Goal: Task Accomplishment & Management: Complete application form

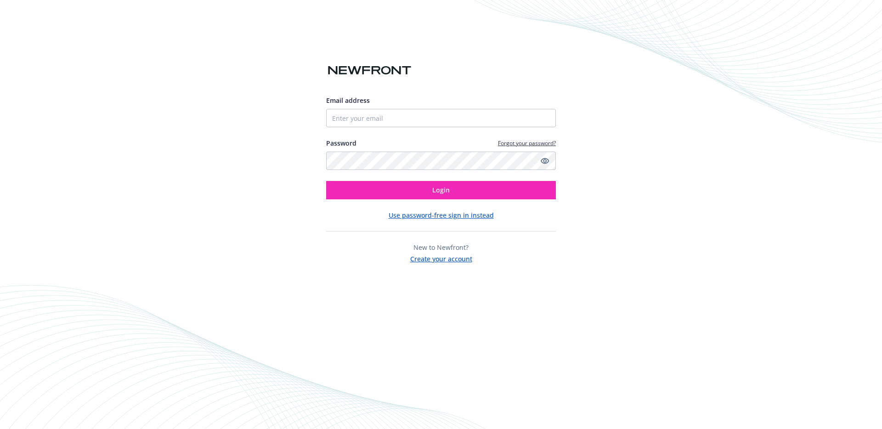
click at [396, 110] on input "Email address" at bounding box center [441, 118] width 230 height 18
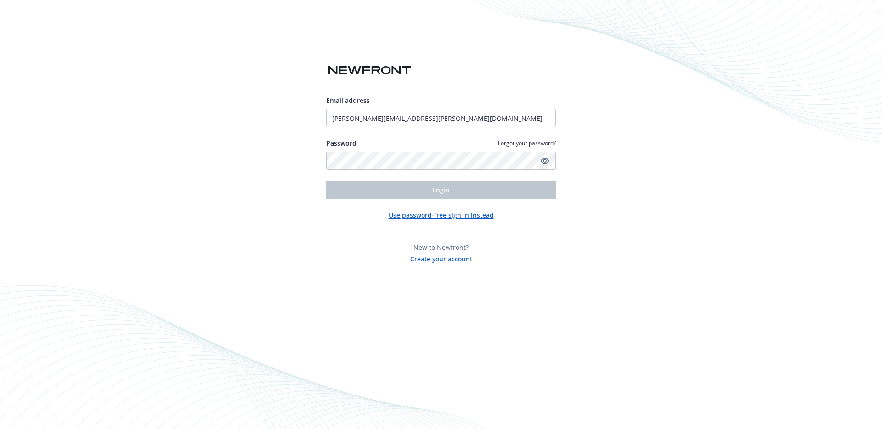
type input "[PERSON_NAME][EMAIL_ADDRESS][PERSON_NAME][DOMAIN_NAME]"
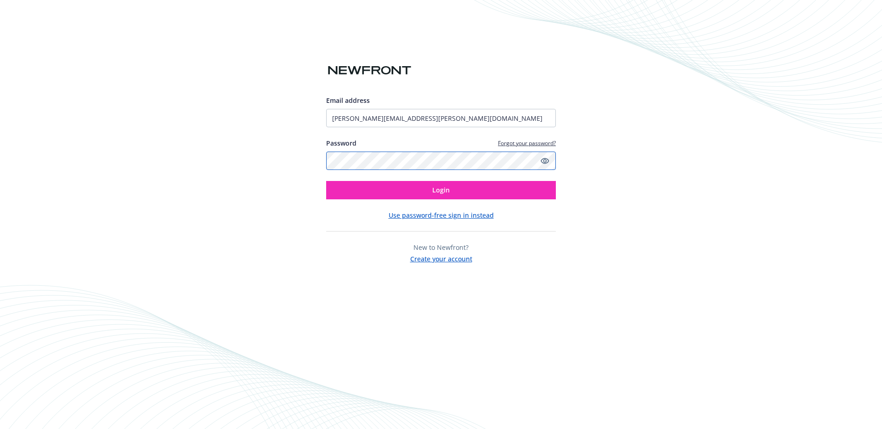
click at [326, 181] on button "Login" at bounding box center [441, 190] width 230 height 18
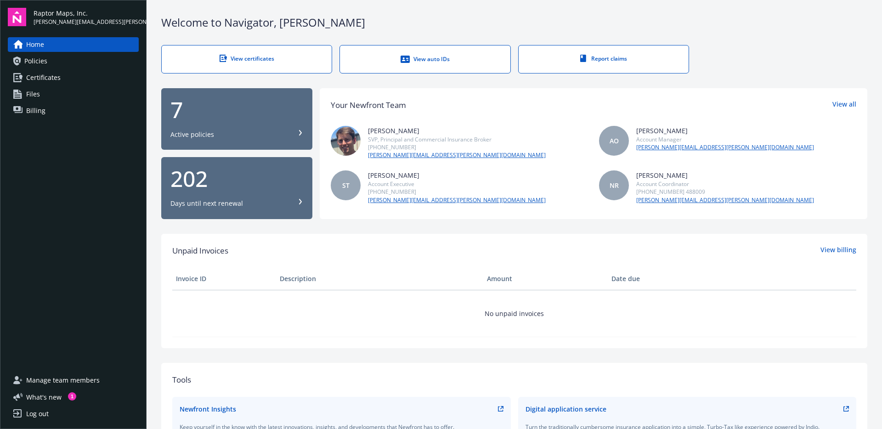
click at [46, 80] on span "Certificates" at bounding box center [43, 77] width 34 height 15
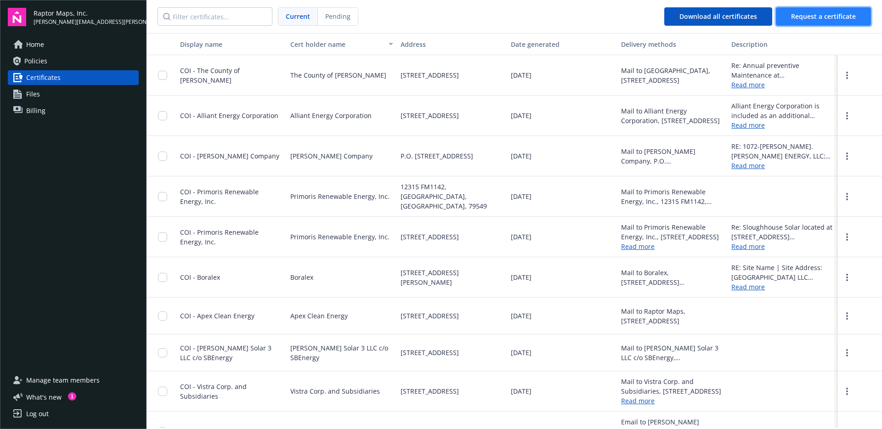
click at [833, 15] on span "Request a certificate" at bounding box center [823, 16] width 65 height 9
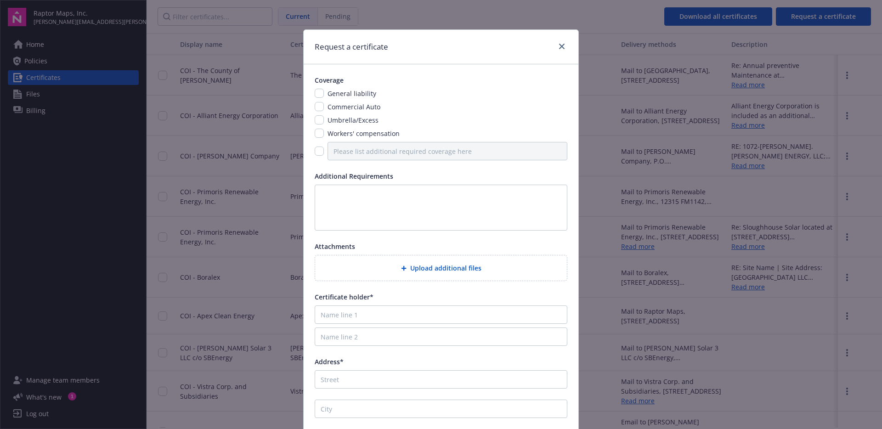
click at [333, 92] on span "General liability" at bounding box center [352, 93] width 49 height 9
click at [317, 93] on input "checkbox" at bounding box center [319, 93] width 9 height 9
checkbox input "true"
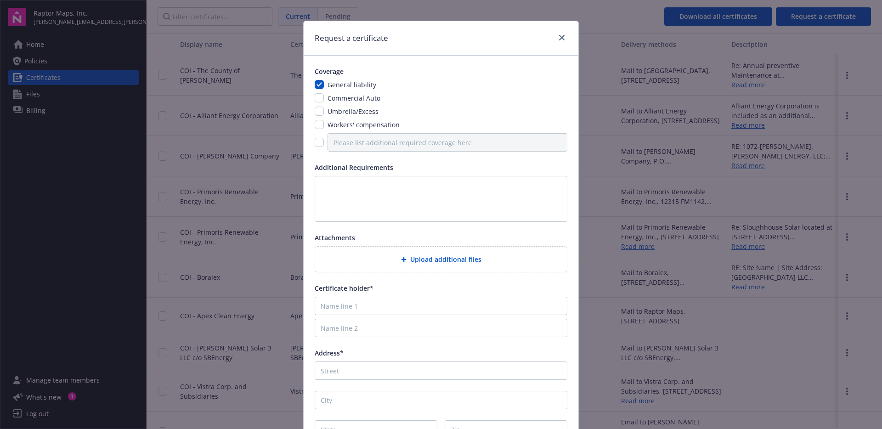
click at [416, 260] on span "Upload additional files" at bounding box center [445, 260] width 71 height 10
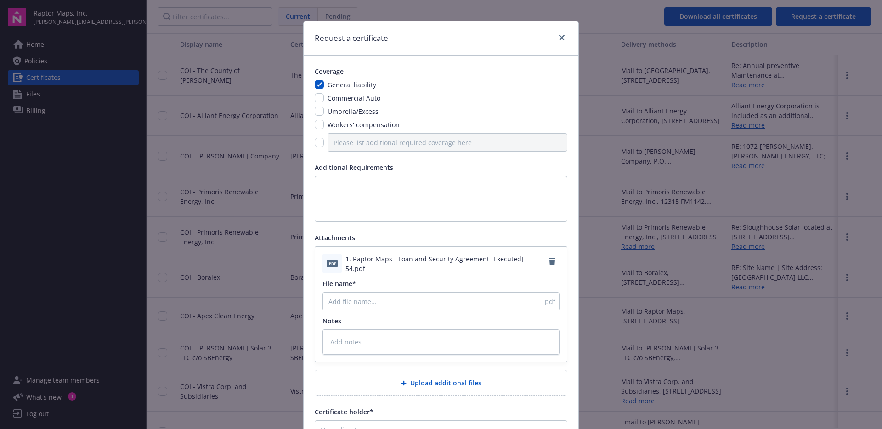
type textarea "x"
click at [318, 113] on input "checkbox" at bounding box center [319, 111] width 9 height 9
checkbox input "true"
type textarea "x"
click at [315, 143] on input "checkbox" at bounding box center [319, 142] width 9 height 9
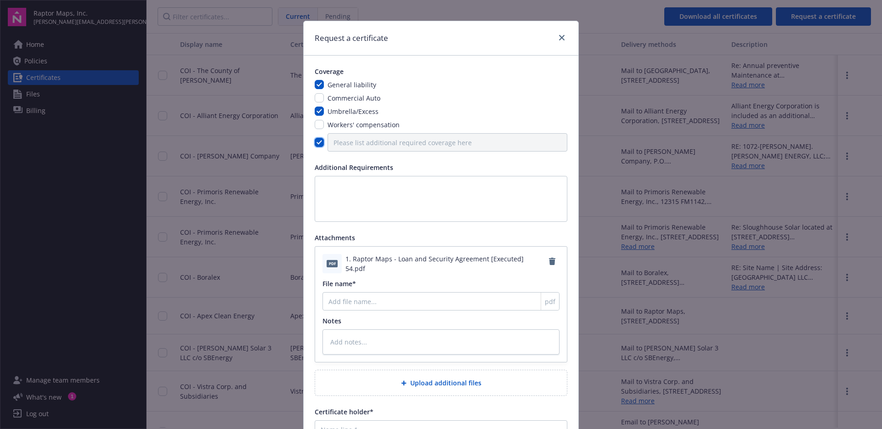
checkbox input "true"
type textarea "x"
click at [347, 146] on input "Please list additional required coverage here" at bounding box center [448, 142] width 240 height 18
type input "P"
type textarea "x"
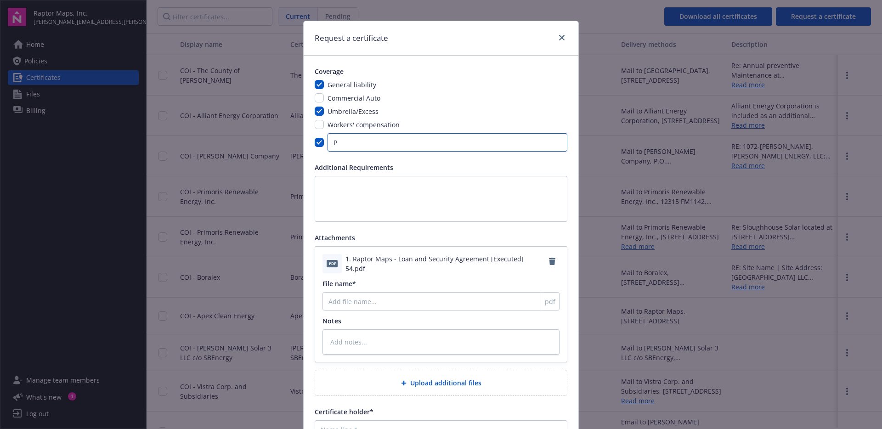
type input "Pr"
type textarea "x"
type input "Pro"
type textarea "x"
type input "Prop"
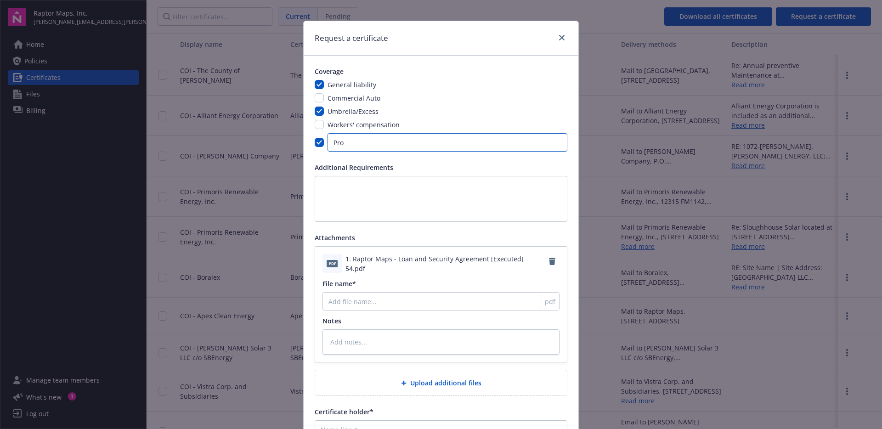
type textarea "x"
type input "Prope"
type textarea "x"
type input "Proper"
type textarea "x"
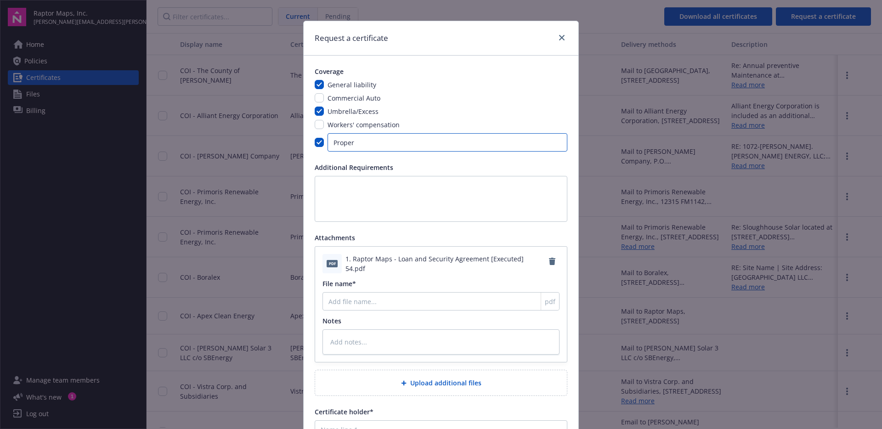
type input "Propert"
type textarea "x"
type input "Property"
type textarea "x"
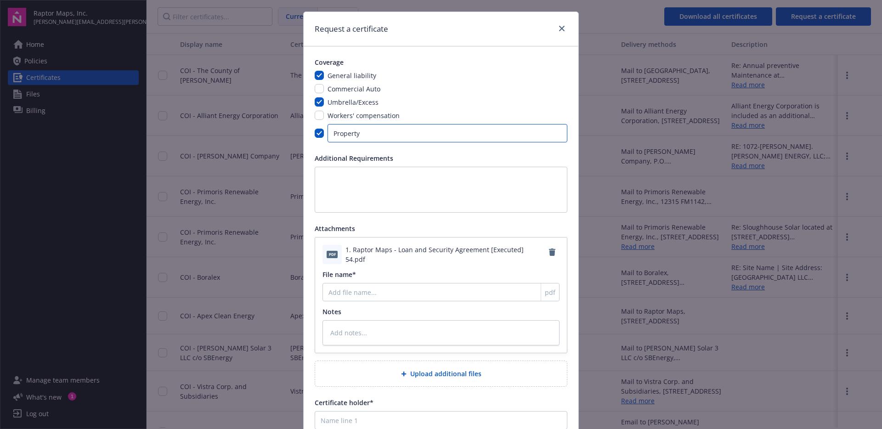
scroll to position [47, 0]
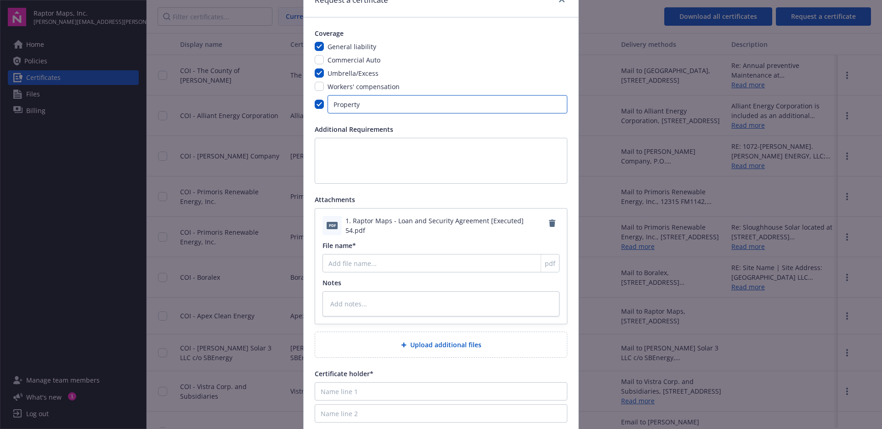
type input "Property"
click at [349, 266] on input "File name*" at bounding box center [441, 263] width 237 height 18
click at [393, 237] on div "pdf 1. Raptor Maps - Loan and Security Agreement [Executed] 54.pdf File name* p…" at bounding box center [441, 266] width 252 height 115
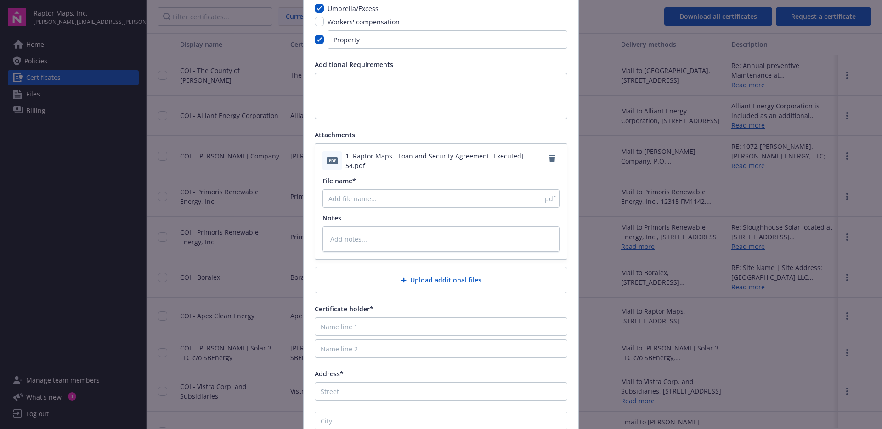
scroll to position [112, 0]
click at [384, 235] on textarea at bounding box center [441, 238] width 237 height 25
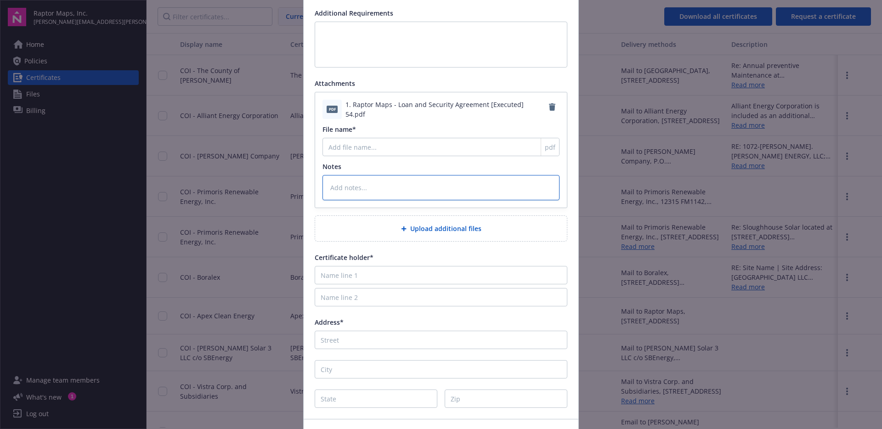
scroll to position [167, 0]
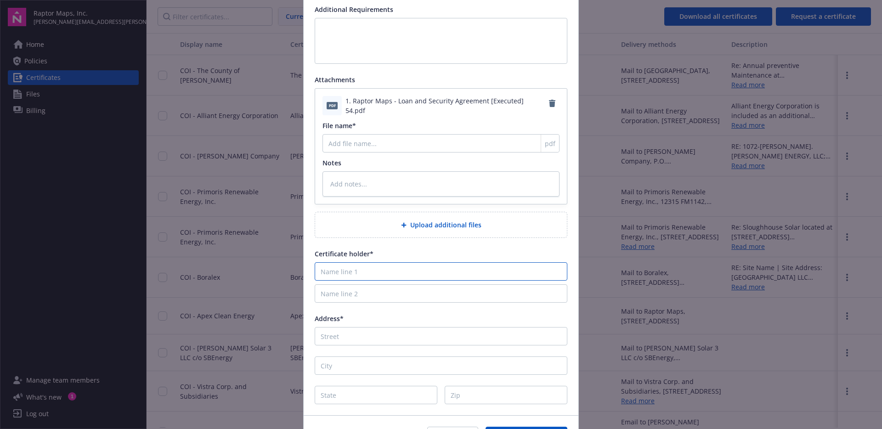
click at [354, 273] on input "Name line 1" at bounding box center [441, 271] width 253 height 18
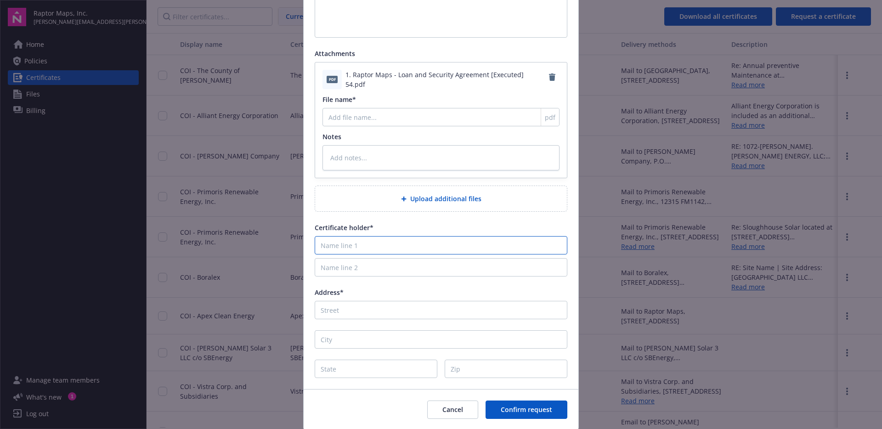
scroll to position [202, 0]
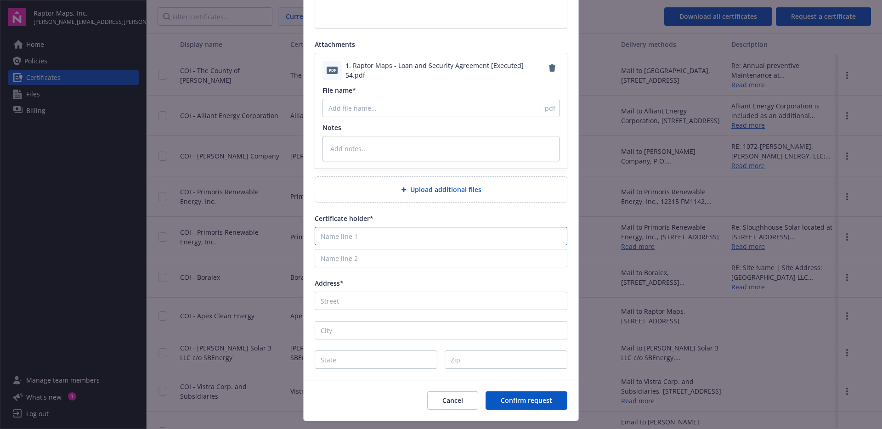
type input "C"
type textarea "x"
type input "Ca"
type textarea "x"
type input "Can"
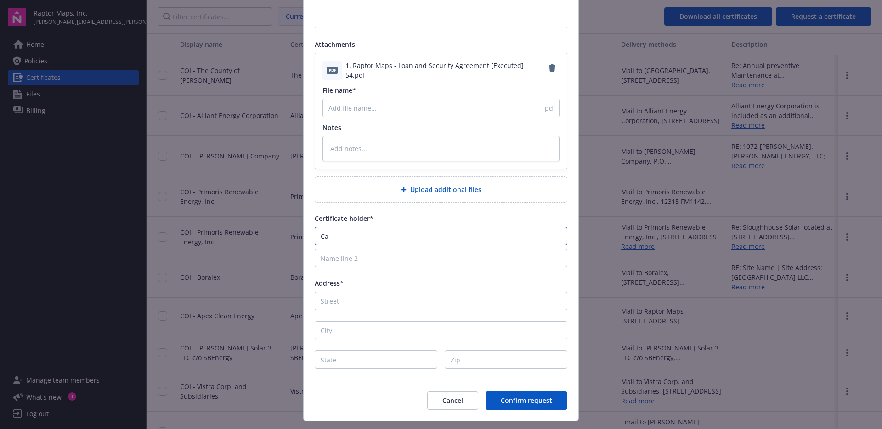
type textarea "x"
type input "Cana"
type textarea "x"
type input "Canad"
type textarea "x"
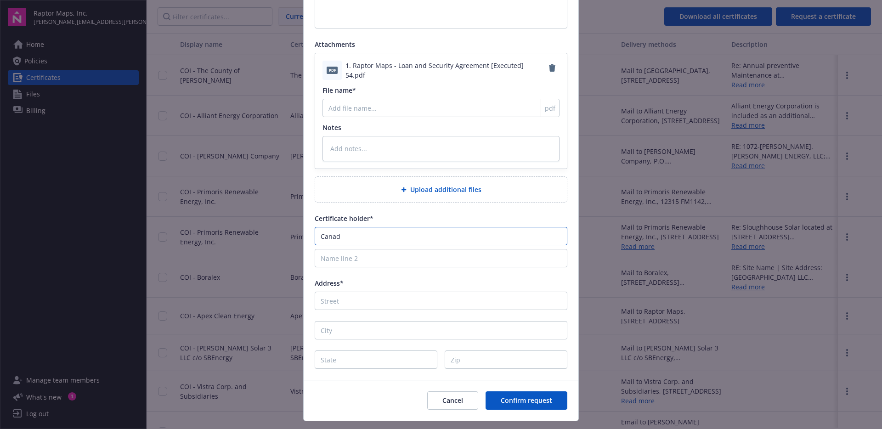
type input "Canadi"
type textarea "x"
type input "Canadia"
type textarea "x"
type input "Canadian"
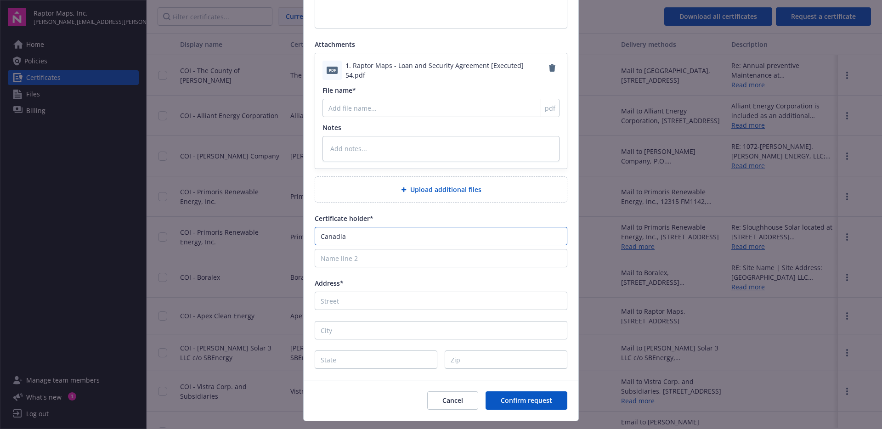
type textarea "x"
type input "Canadian"
type textarea "x"
type input "Canadian I"
type textarea "x"
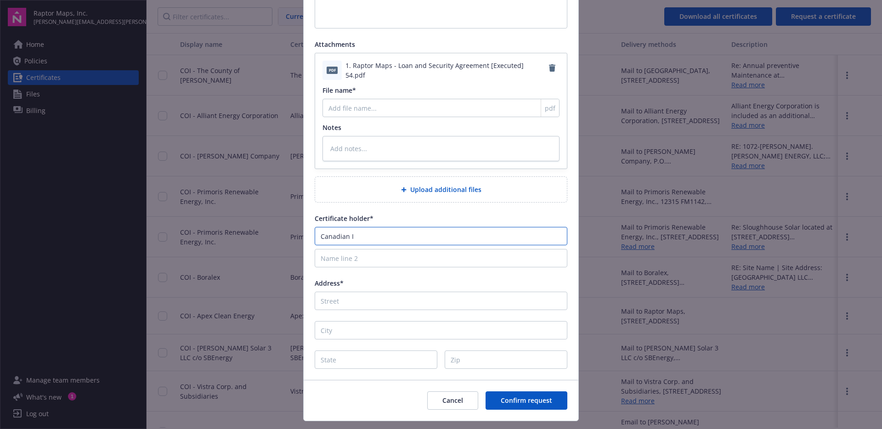
type input "Canadian Im"
type textarea "x"
type input "Canadian Imp"
type textarea "x"
type input "Canadian Impe"
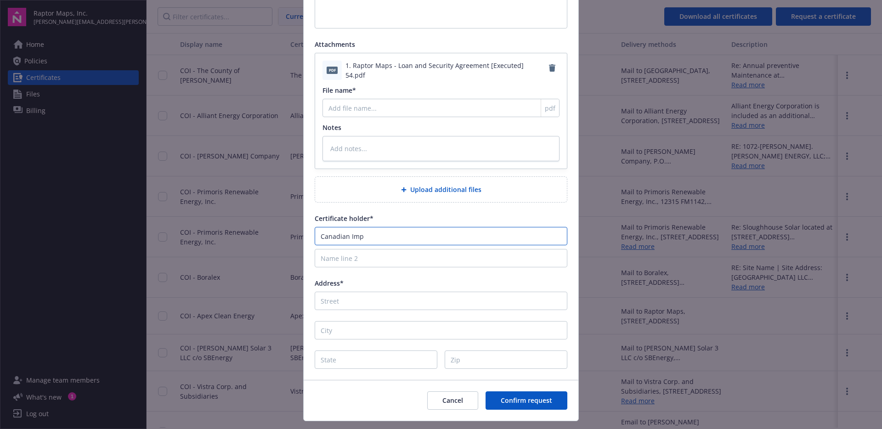
type textarea "x"
type input "Canadian Imper"
type textarea "x"
type input "Canadian Imperi"
type textarea "x"
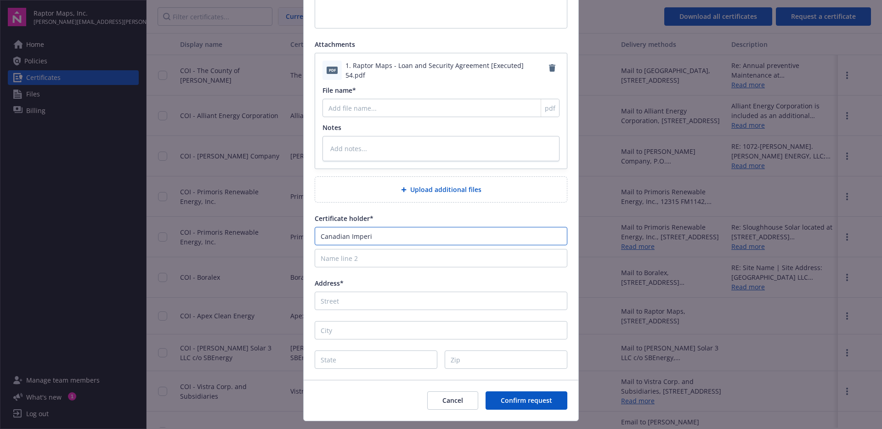
type input "Canadian Imperia"
type textarea "x"
type input "Canadian Imperial"
type textarea "x"
type input "Canadian Imperial"
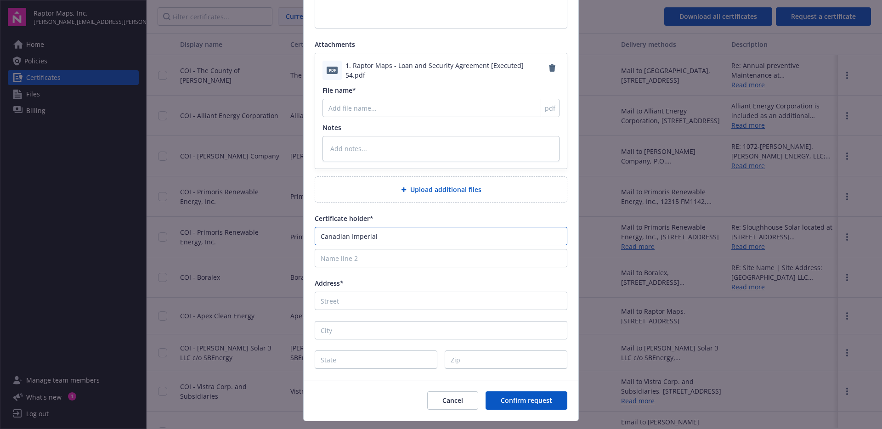
type textarea "x"
type input "Canadian Imperial B"
type textarea "x"
type input "Canadian Imperial Ba"
type textarea "x"
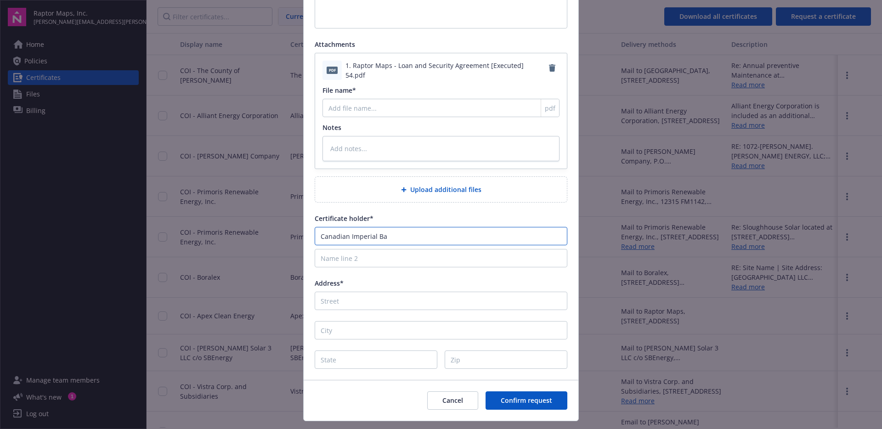
type input "Canadian Imperial Ban"
type textarea "x"
type input "Canadian Imperial Bank"
type textarea "x"
type input "Canadian Imperial Bank"
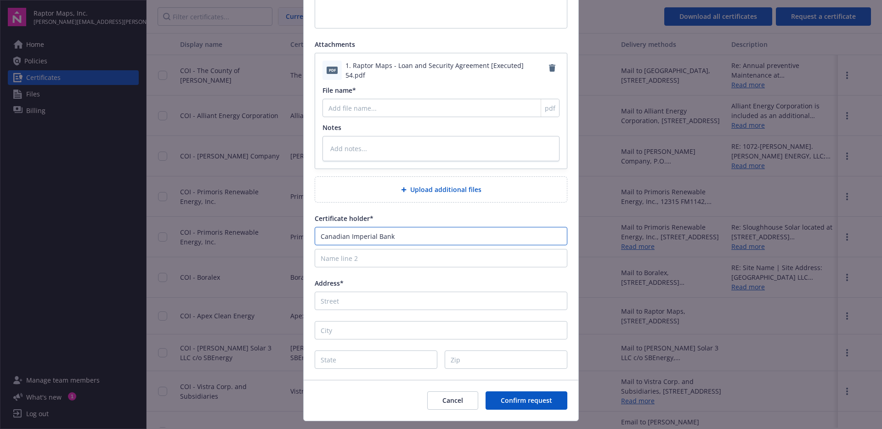
type textarea "x"
type input "Canadian Imperial Bank o"
type textarea "x"
type input "Canadian Imperial Bank of"
type textarea "x"
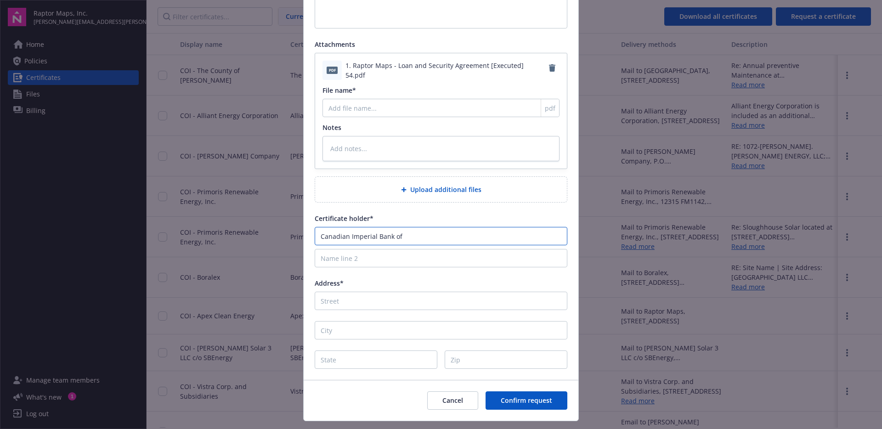
type input "Canadian Imperial Bank of"
type textarea "x"
type input "Canadian Imperial Bank of C"
type textarea "x"
type input "Canadian Imperial Bank of Co"
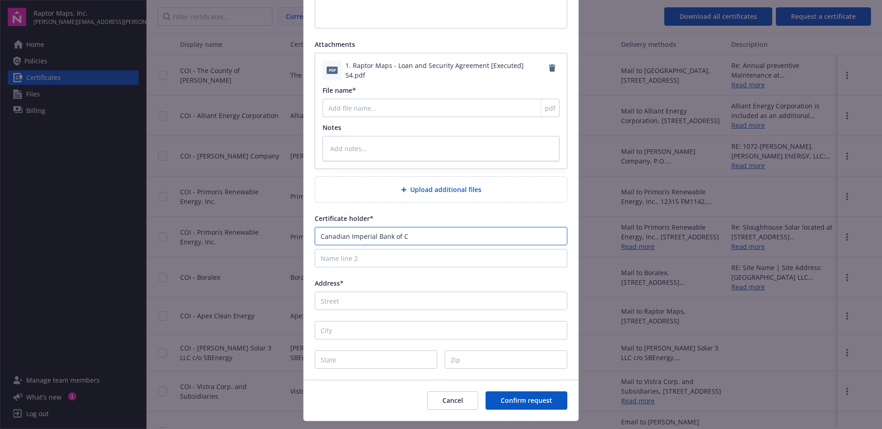
type textarea "x"
type input "Canadian Imperial Bank of Com"
type textarea "x"
type input "Canadian Imperial Bank of Comm"
type textarea "x"
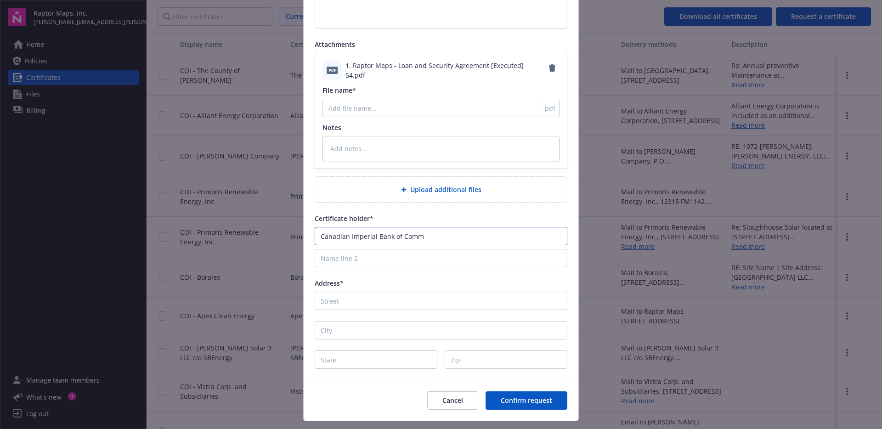
type input "Canadian Imperial Bank of Comme"
type textarea "x"
type input "Canadian Imperial Bank of Commer"
type textarea "x"
type input "Canadian Imperial Bank of Commerc"
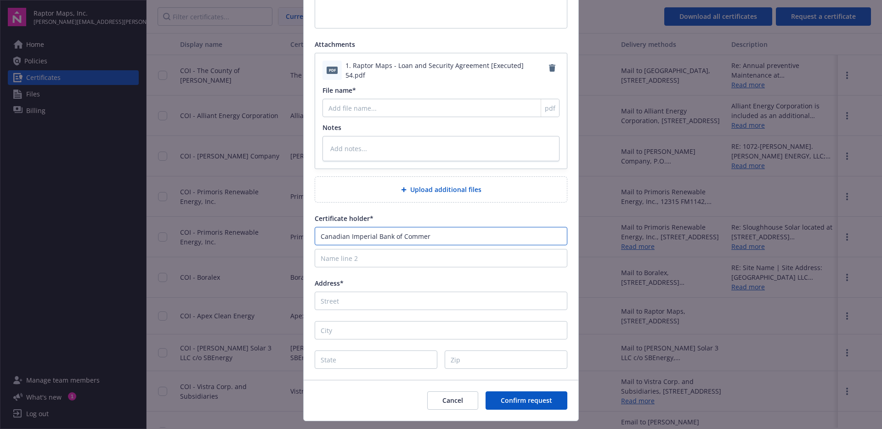
type textarea "x"
type input "Canadian Imperial Bank of Commerce"
type textarea "x"
type input "Canadian Imperial Bank of Commerce"
type input "5"
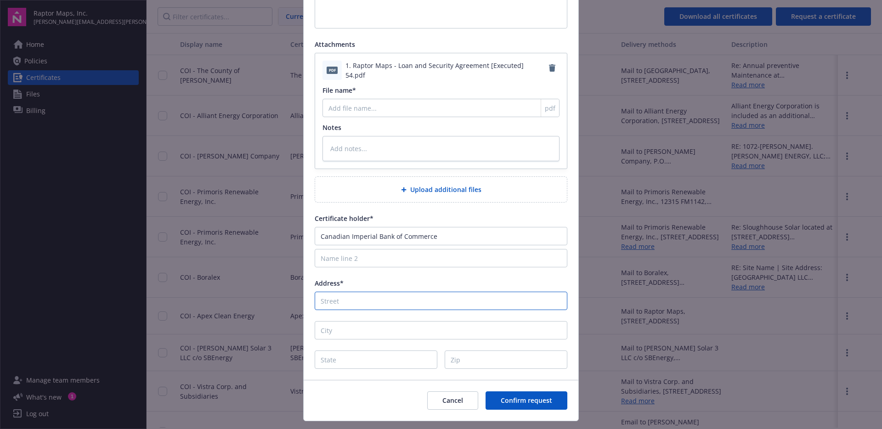
type textarea "x"
type input "59"
type textarea "x"
type input "595"
type textarea "x"
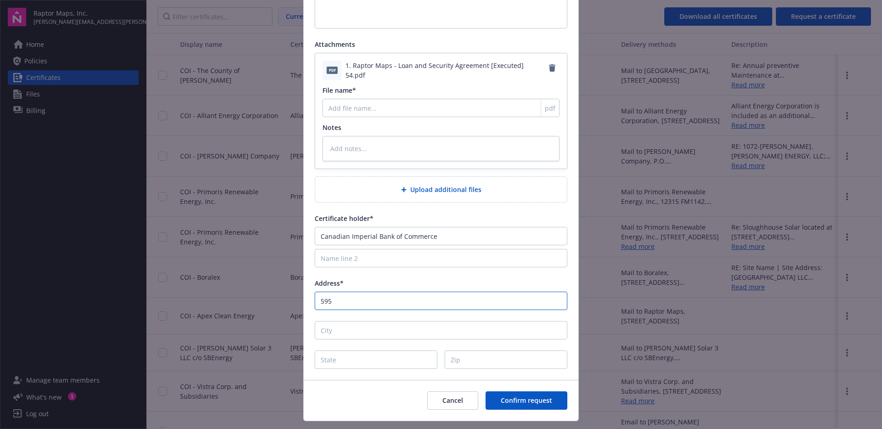
type input "595"
type textarea "x"
type input "595 B"
type textarea "x"
type input "595 Ba"
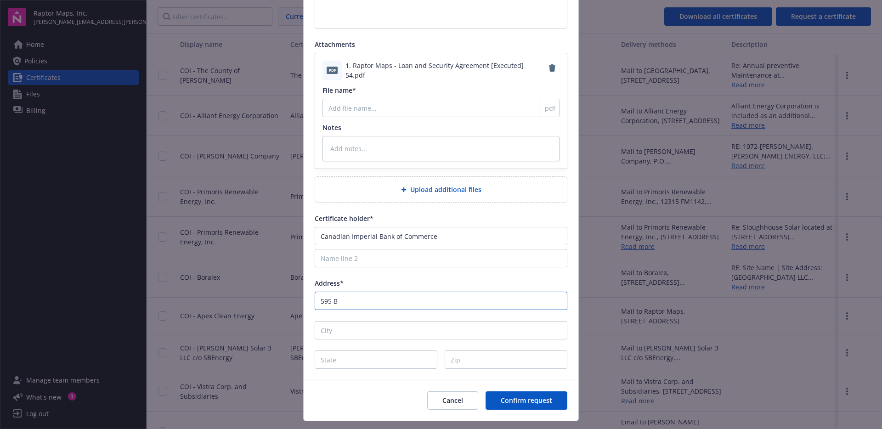
type textarea "x"
type input "595 Bay"
type textarea "x"
type input "595 Bay"
type textarea "x"
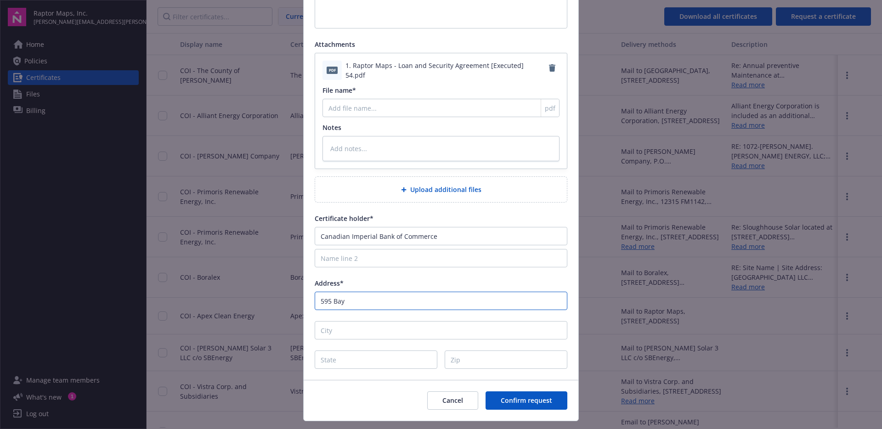
type input "595 Bay S"
type textarea "x"
type input "[STREET_ADDRESS]"
type textarea "x"
type input "[STREET_ADDRESS]"
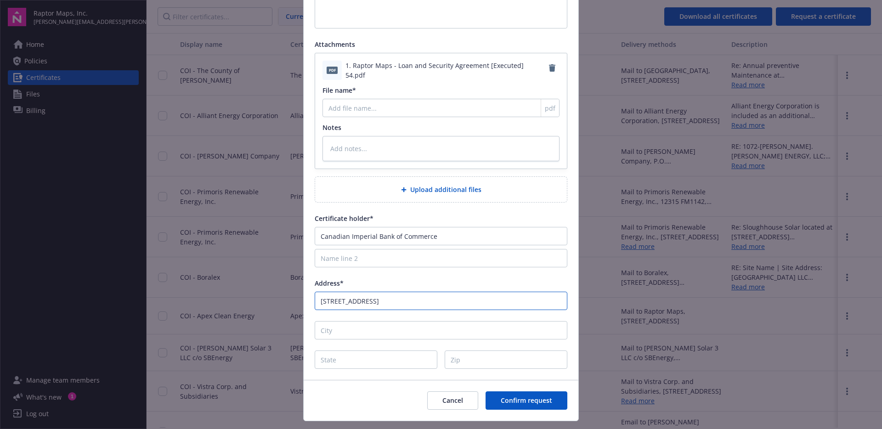
type textarea "x"
type input "[STREET_ADDRESS]"
type textarea "x"
type input "[STREET_ADDRESS]"
type textarea "x"
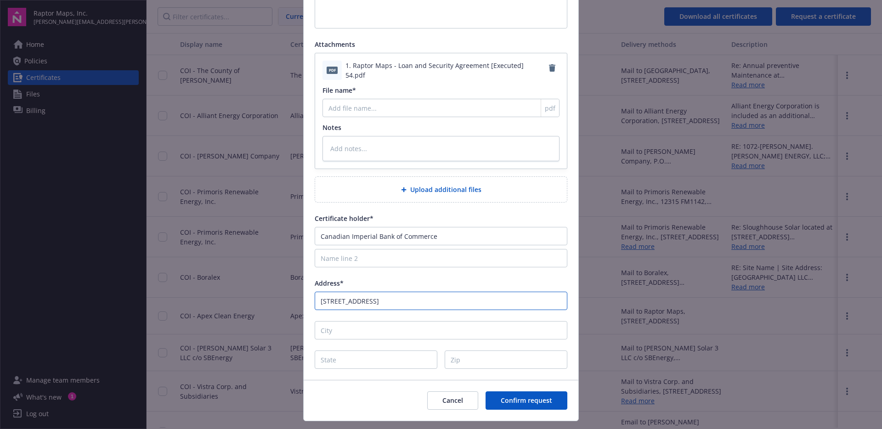
type input "[STREET_ADDRESS]"
type textarea "x"
type input "[STREET_ADDRESS]"
type textarea "x"
type input "[STREET_ADDRESS]"
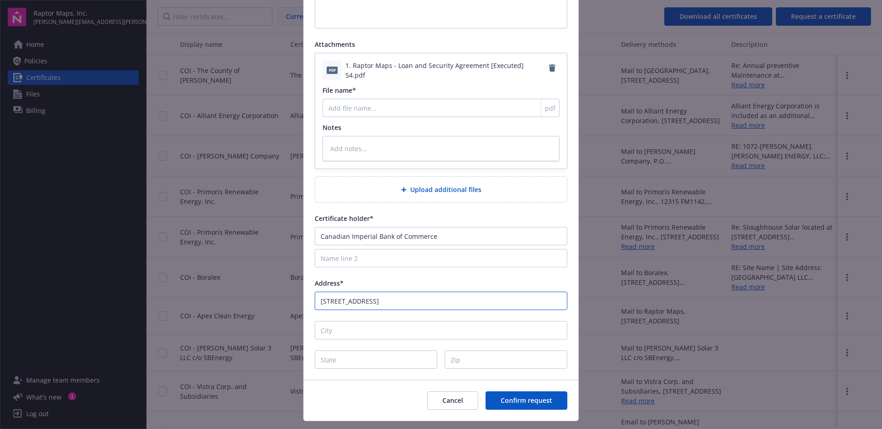
type textarea "x"
type input "[STREET_ADDRESS]"
type textarea "x"
type input "[STREET_ADDRESS]"
type textarea "x"
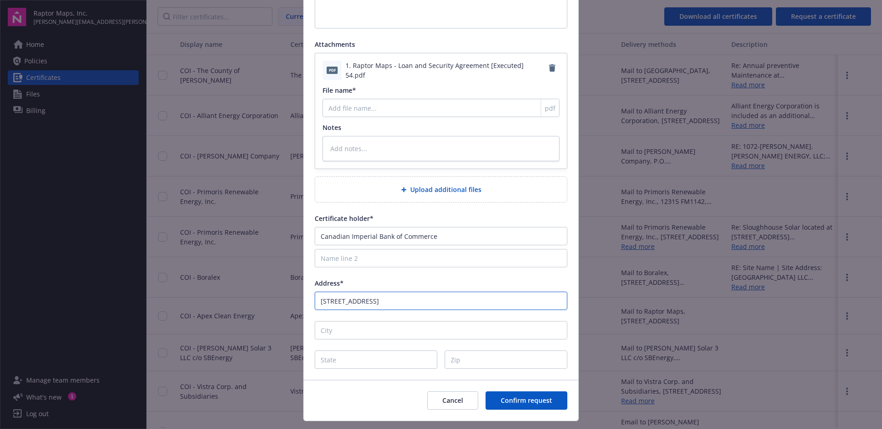
type input "[STREET_ADDRESS]"
type textarea "x"
type input "[STREET_ADDRESS]"
type textarea "x"
type input "[STREET_ADDRESS],"
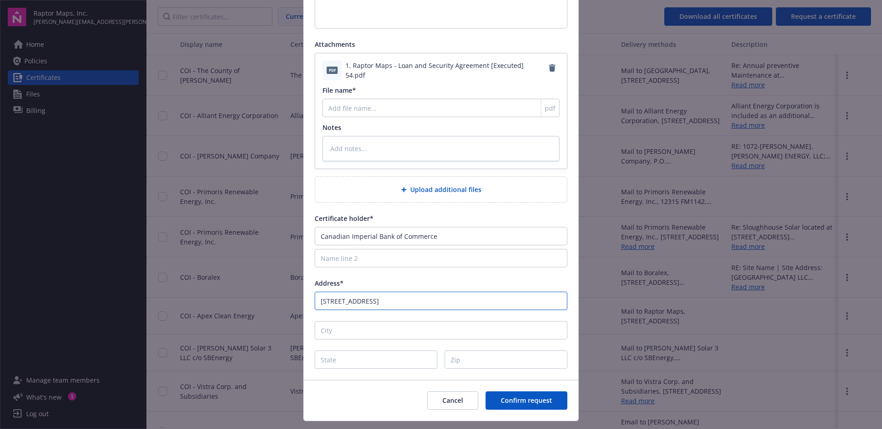
type textarea "x"
type input "[STREET_ADDRESS],"
type textarea "x"
type input "[STREET_ADDRESS]"
type textarea "x"
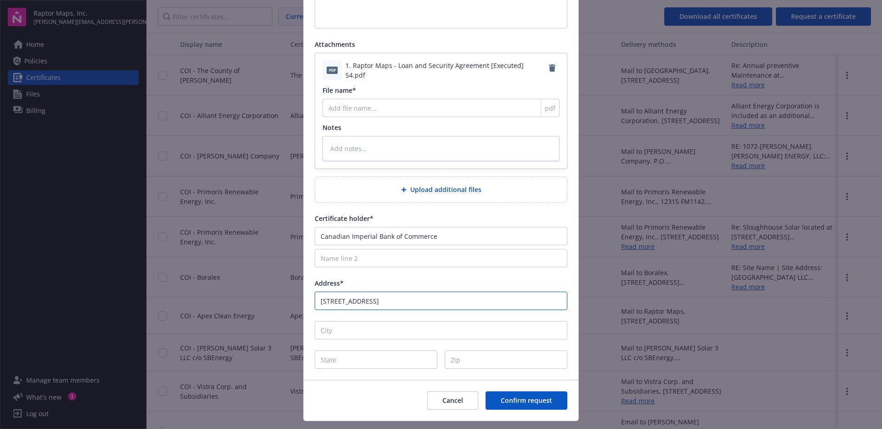
type input "[STREET_ADDRESS]"
type textarea "x"
type input "[STREET_ADDRESS]"
type textarea "x"
type input "[STREET_ADDRESS]"
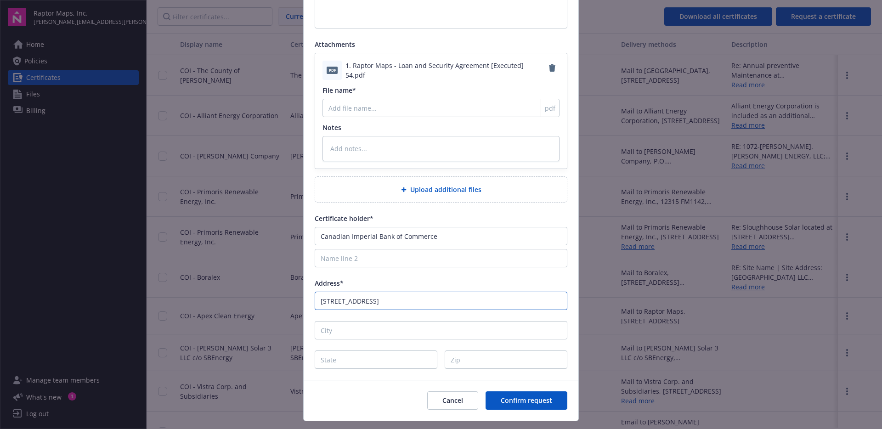
type textarea "x"
type input "[STREET_ADDRESS]"
type textarea "x"
type input "[STREET_ADDRESS]"
type textarea "x"
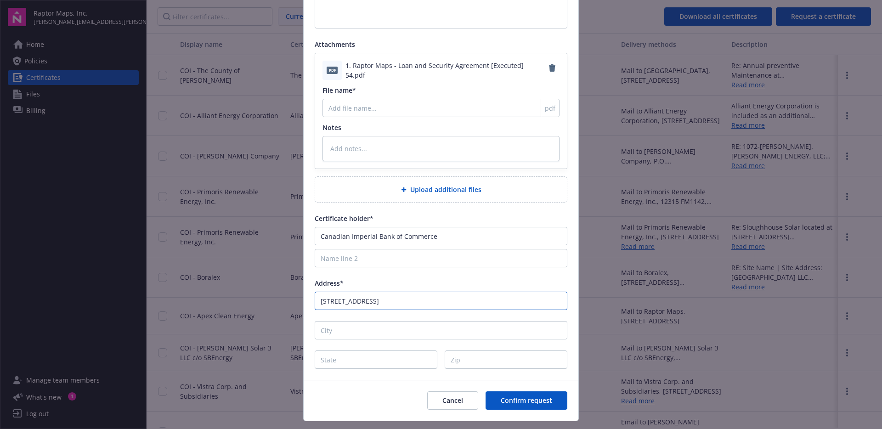
type input "[STREET_ADDRESS]"
type textarea "x"
type input "[STREET_ADDRESS]"
type input "T"
type textarea "x"
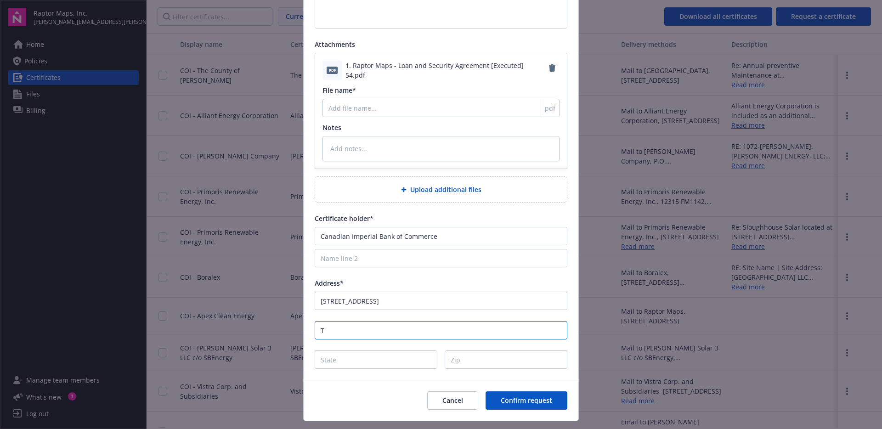
type input "To"
type textarea "x"
type input "Tor"
type textarea "x"
type input "Toro"
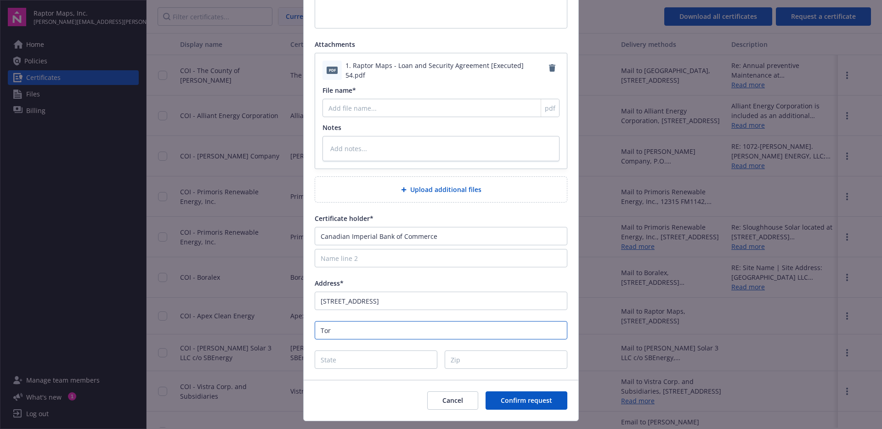
type textarea "x"
type input "Toron"
type textarea "x"
type input "Toront"
type textarea "x"
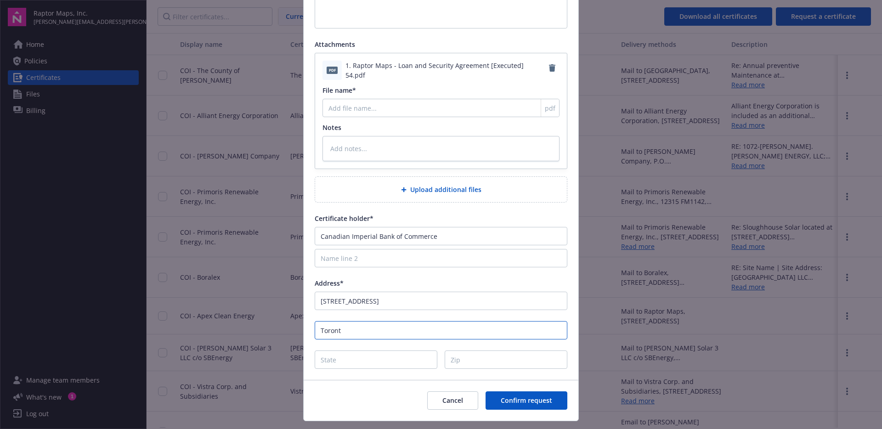
type input "[GEOGRAPHIC_DATA]"
type textarea "x"
type input "[GEOGRAPHIC_DATA],"
type textarea "x"
type input "[GEOGRAPHIC_DATA],"
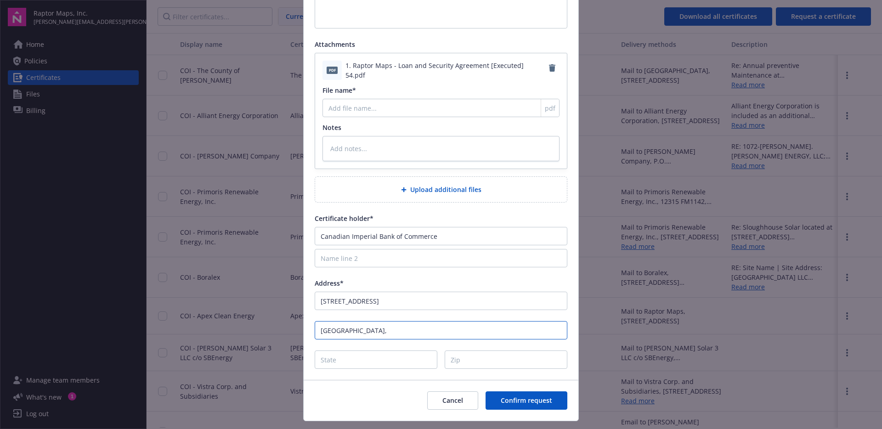
type textarea "x"
type input "[GEOGRAPHIC_DATA], O"
type textarea "x"
type input "[GEOGRAPHIC_DATA], On"
type textarea "x"
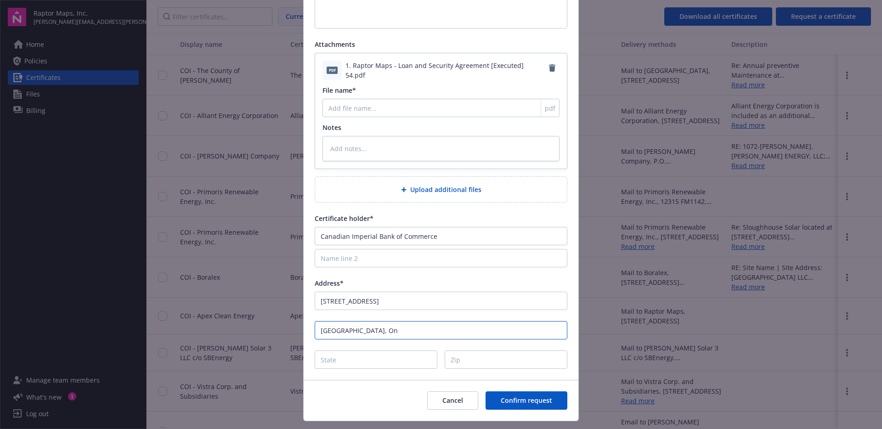
type input "[GEOGRAPHIC_DATA], Ont"
type textarea "x"
type input "[GEOGRAPHIC_DATA], Onta"
type textarea "x"
type input "[GEOGRAPHIC_DATA], Ontar"
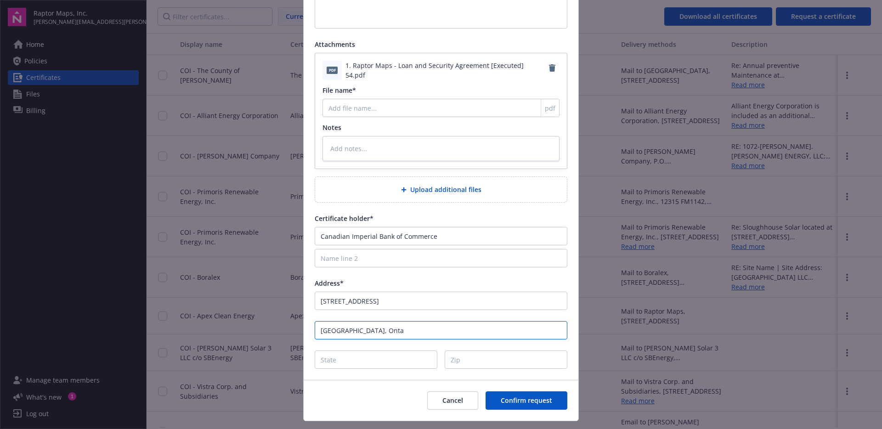
type textarea "x"
type input "[GEOGRAPHIC_DATA], Ontari"
type textarea "x"
type input "[GEOGRAPHIC_DATA], [GEOGRAPHIC_DATA]"
type textarea "x"
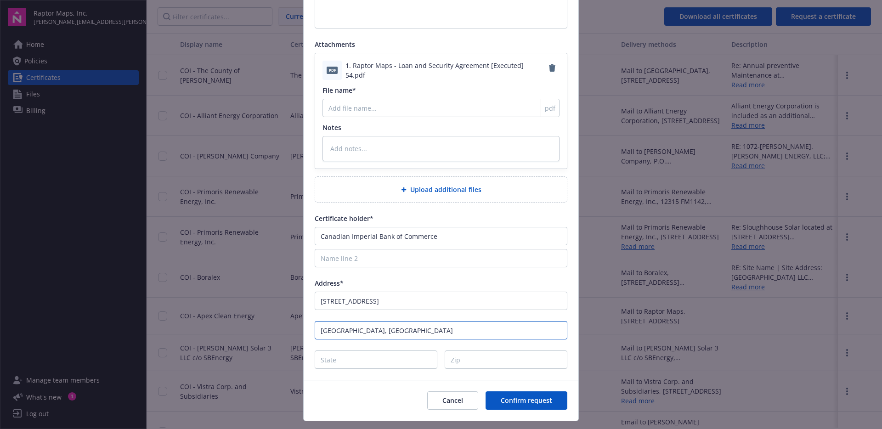
type input "[GEOGRAPHIC_DATA], [GEOGRAPHIC_DATA]"
type input "M"
type textarea "x"
type input "O"
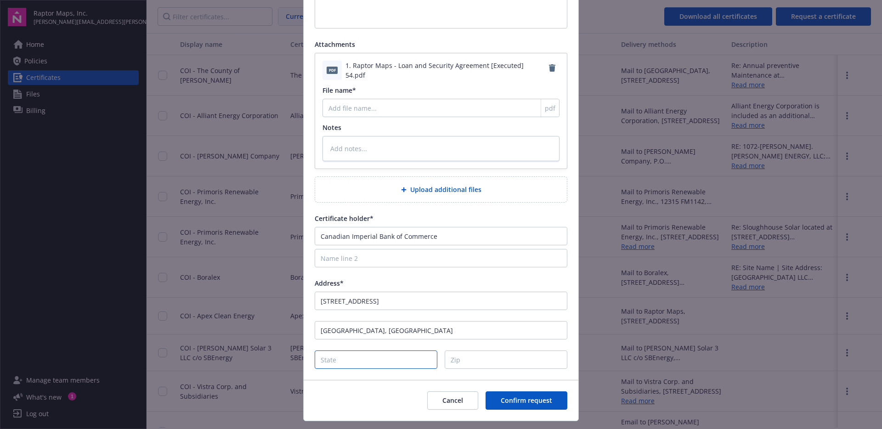
type textarea "x"
type input "On"
type textarea "x"
type input "Ont"
type textarea "x"
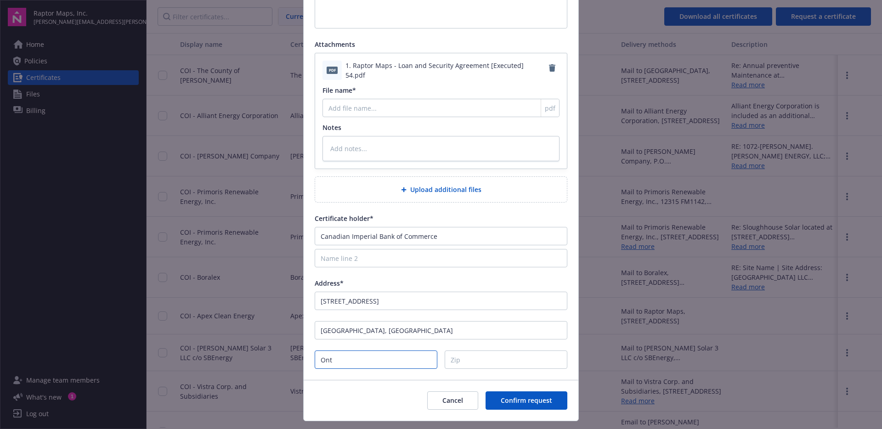
type input "Onta"
type textarea "x"
type input "Ontar"
type textarea "x"
type input "Ontari"
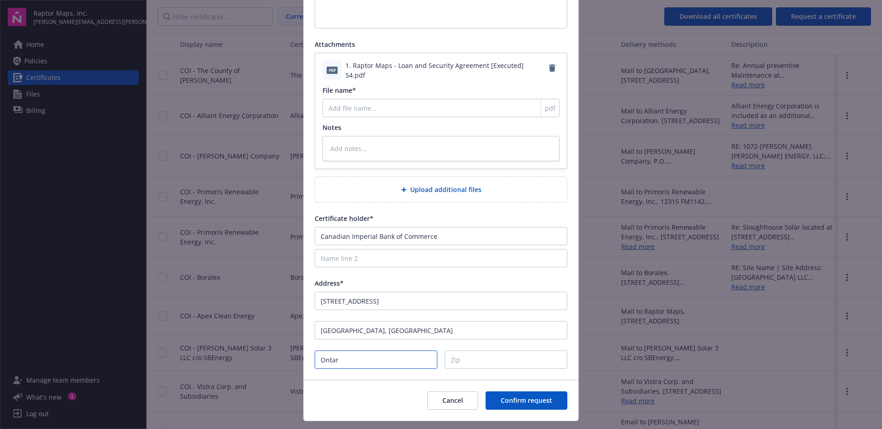
type textarea "x"
click at [394, 336] on input "[GEOGRAPHIC_DATA], [GEOGRAPHIC_DATA]" at bounding box center [441, 330] width 253 height 18
click at [461, 358] on input "Zip" at bounding box center [506, 360] width 123 height 18
click at [420, 162] on div "pdf 1. Raptor Maps - Loan and Security Agreement [Executed] 54.pdf File name* p…" at bounding box center [441, 110] width 252 height 115
click at [415, 156] on textarea at bounding box center [441, 148] width 237 height 25
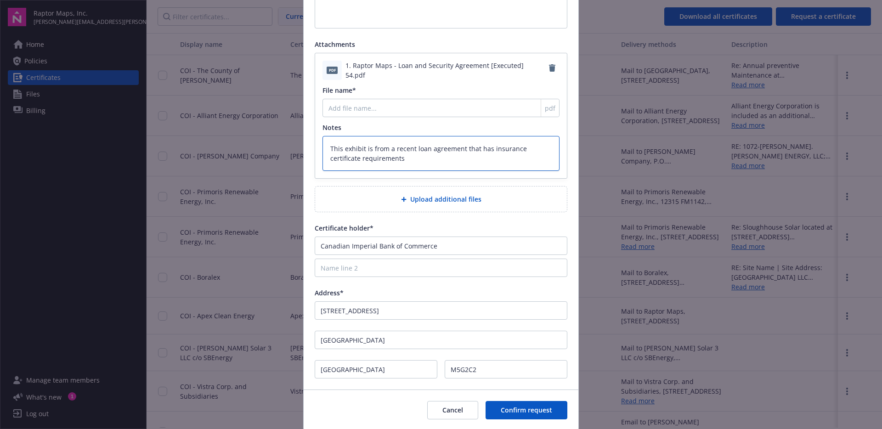
click at [486, 145] on textarea "This exhibit is from a recent loan agreement that has insurance certificate req…" at bounding box center [441, 153] width 237 height 35
click at [492, 167] on textarea "This exhibit is from a recent loan agreement that has 4 insurance certificate r…" at bounding box center [441, 153] width 237 height 35
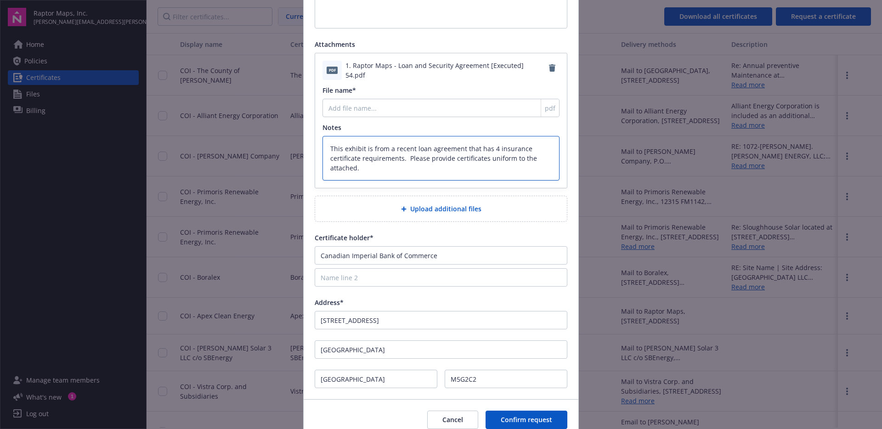
scroll to position [243, 0]
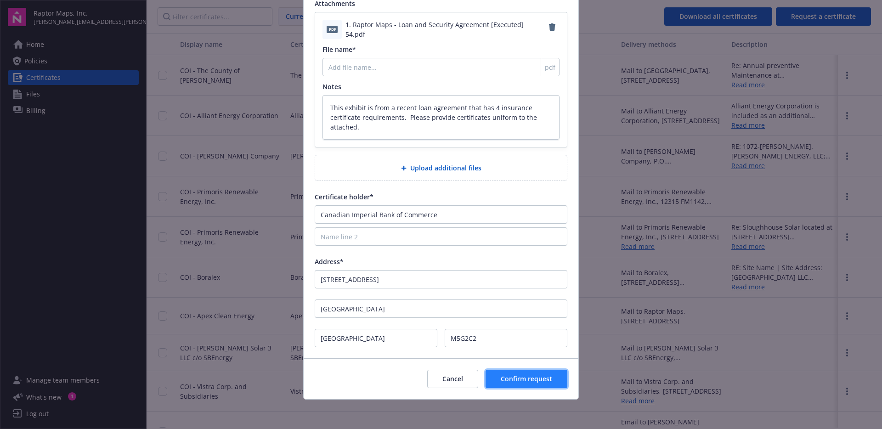
click at [518, 375] on span "Confirm request" at bounding box center [526, 379] width 51 height 9
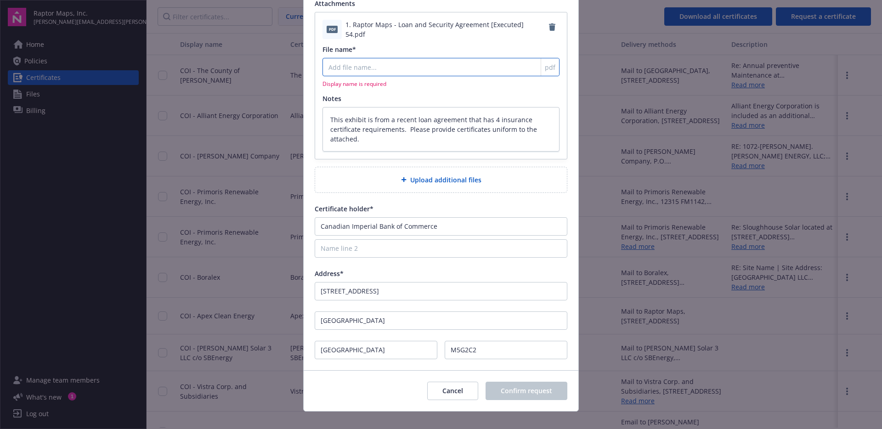
click at [427, 67] on input "File name*" at bounding box center [441, 67] width 237 height 18
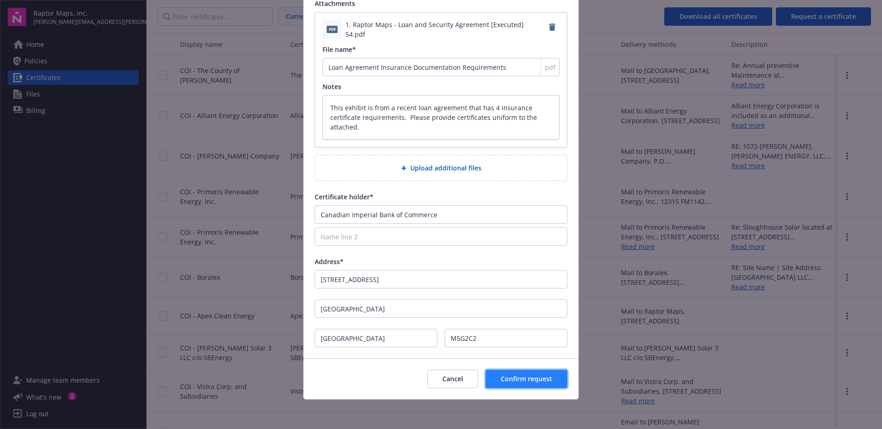
click at [523, 378] on span "Confirm request" at bounding box center [526, 379] width 51 height 9
